Goal: Navigation & Orientation: Find specific page/section

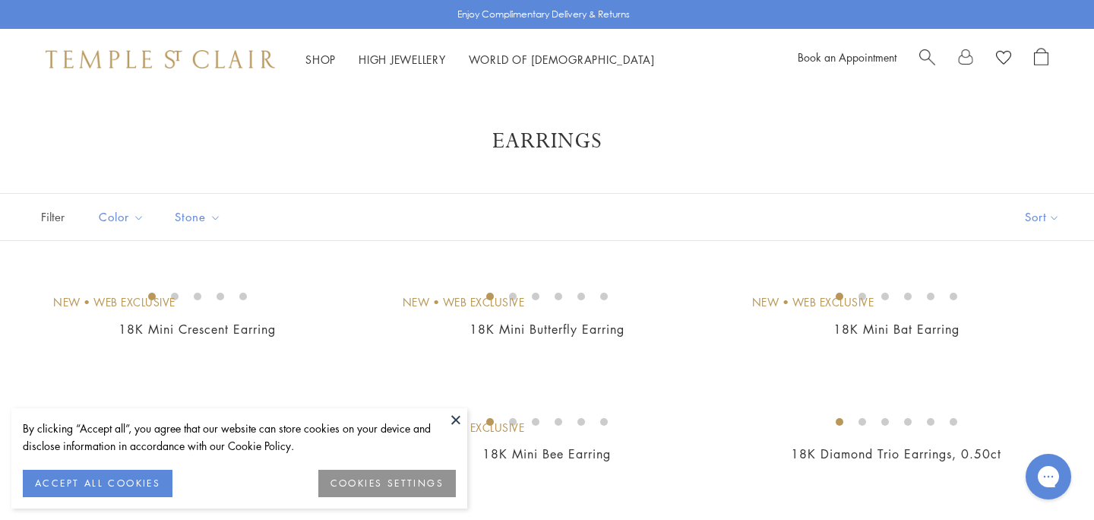
click at [455, 412] on button at bounding box center [455, 419] width 23 height 23
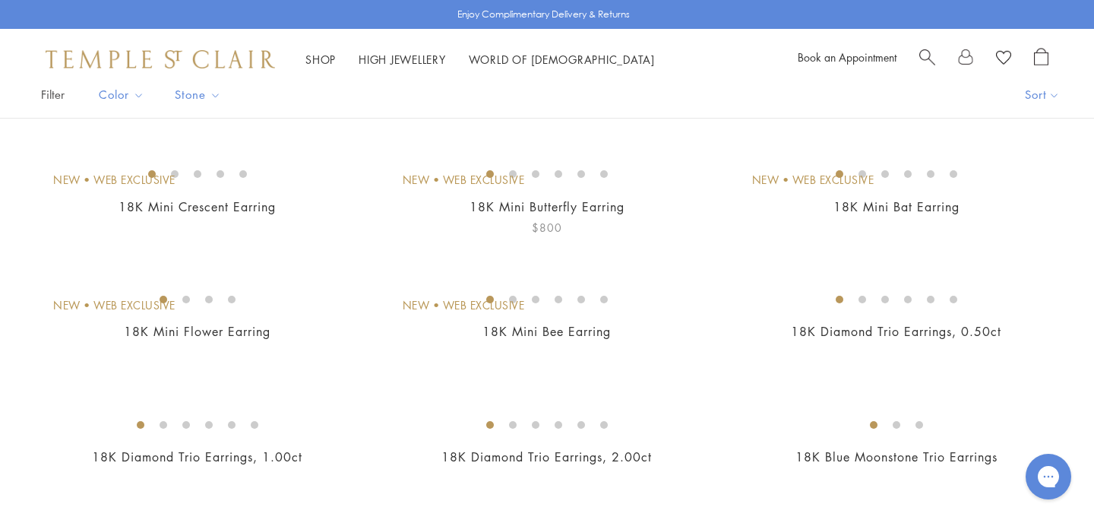
scroll to position [125, 0]
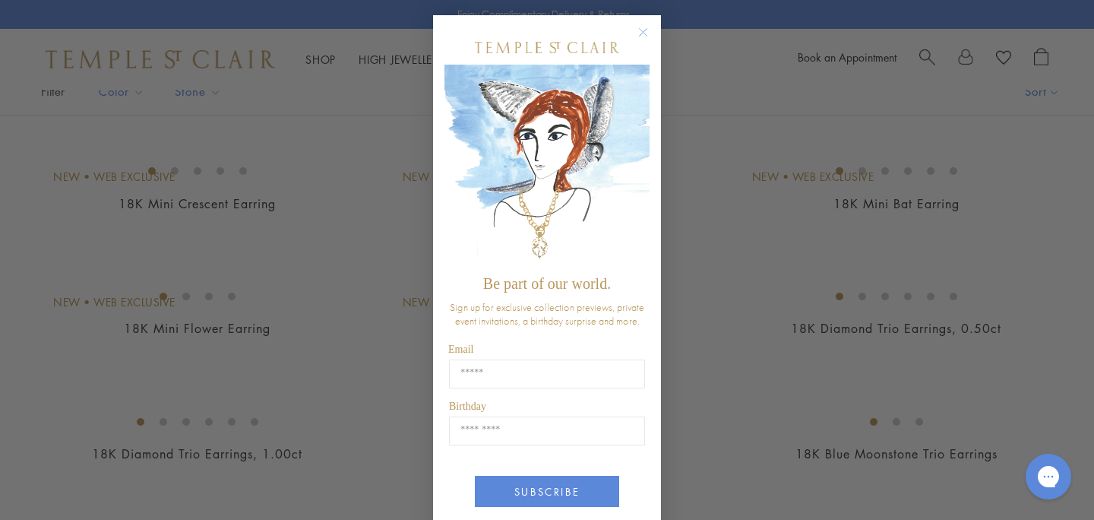
click at [646, 29] on icon "Close dialog" at bounding box center [644, 33] width 8 height 8
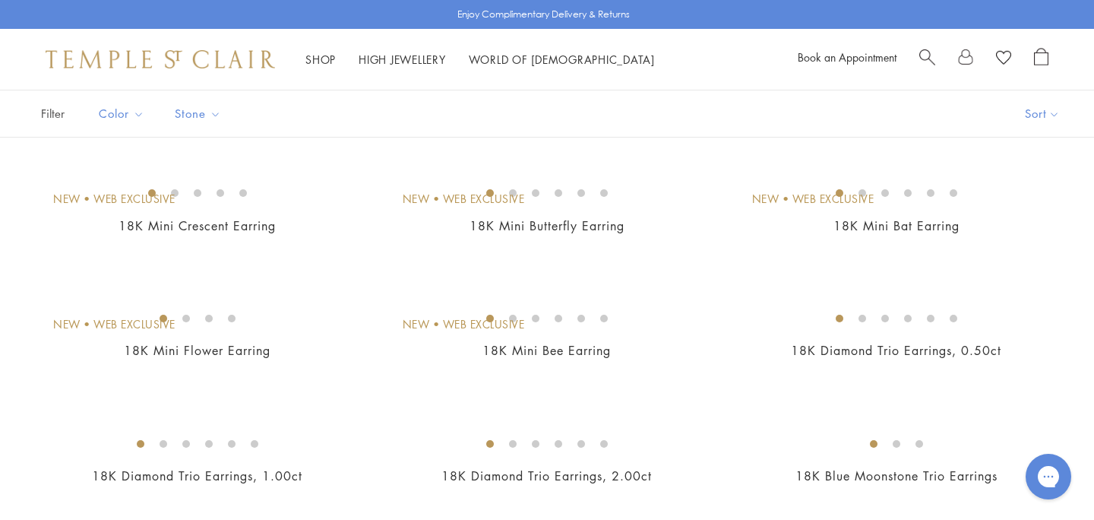
scroll to position [101, 0]
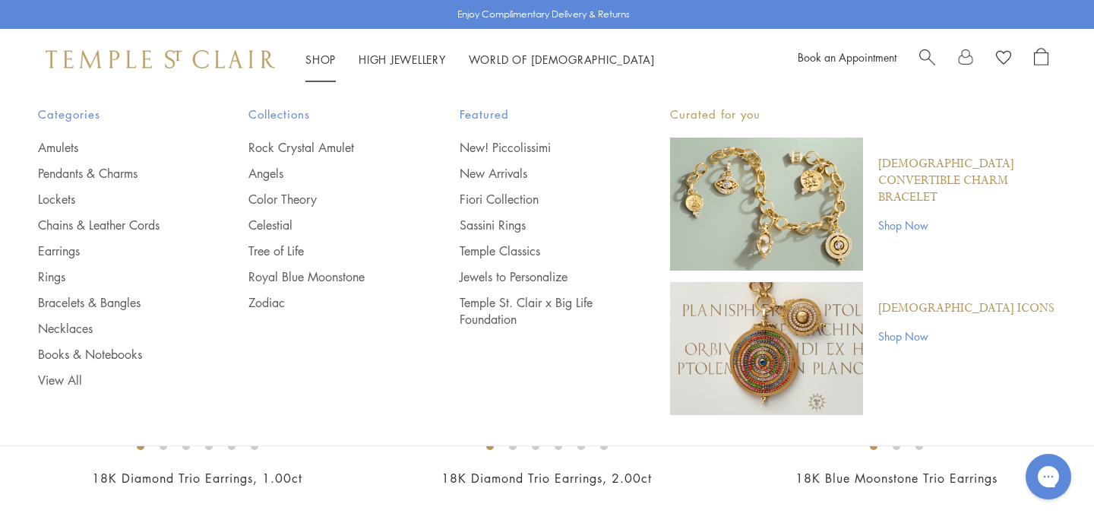
click at [313, 62] on link "Shop Shop" at bounding box center [320, 59] width 30 height 15
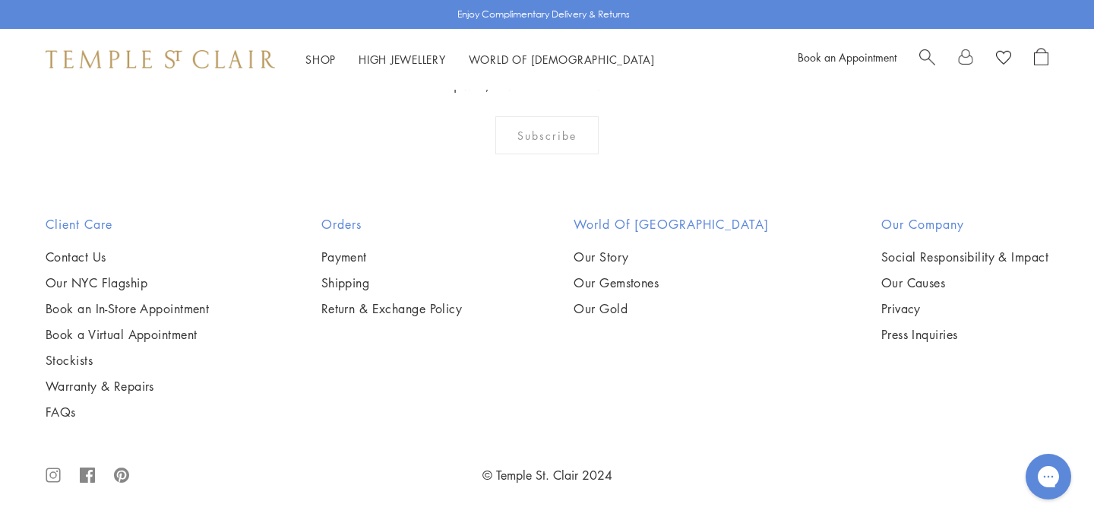
scroll to position [7463, 0]
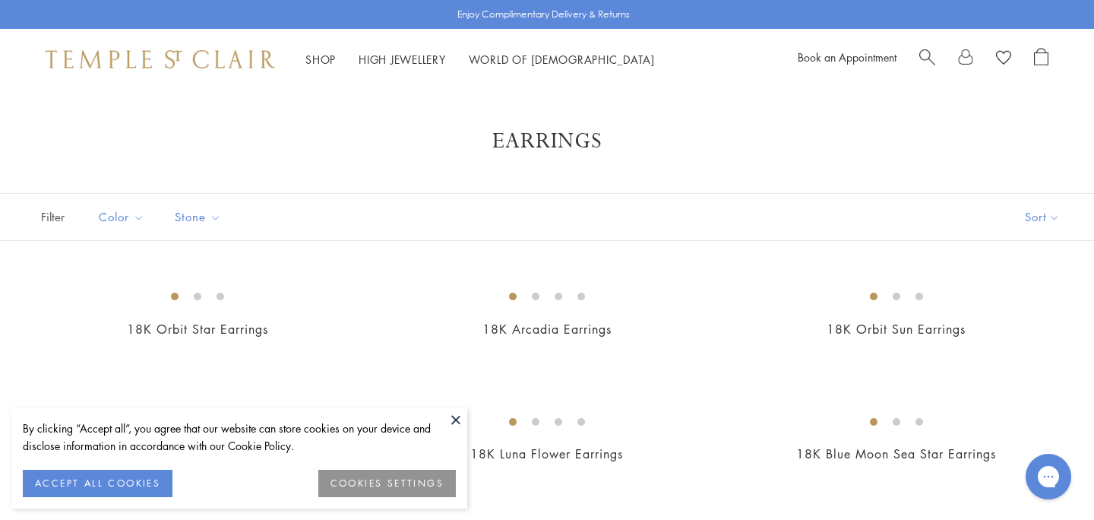
click at [453, 415] on button at bounding box center [455, 419] width 23 height 23
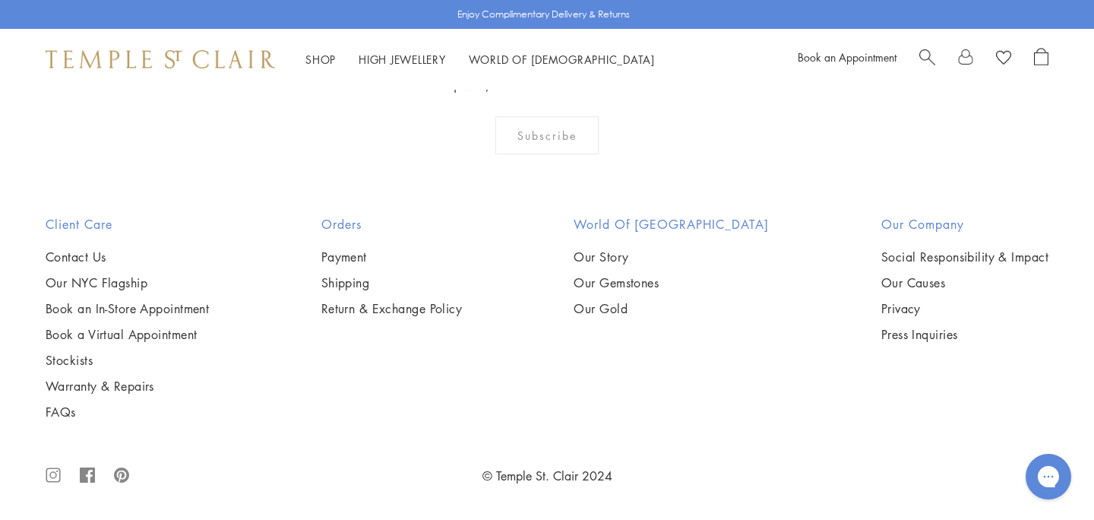
scroll to position [7224, 0]
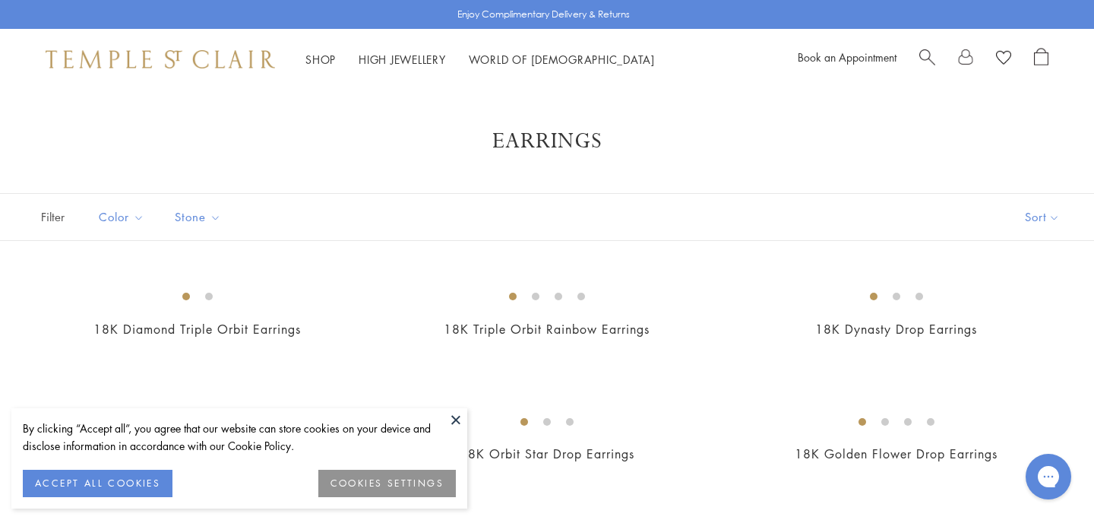
click at [456, 417] on button at bounding box center [455, 419] width 23 height 23
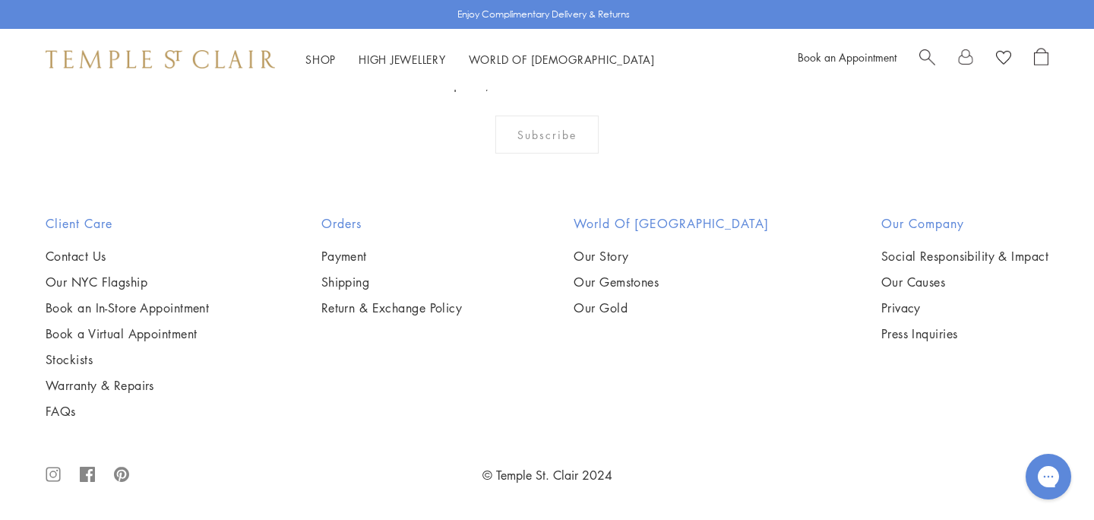
scroll to position [674, 0]
